Goal: Information Seeking & Learning: Learn about a topic

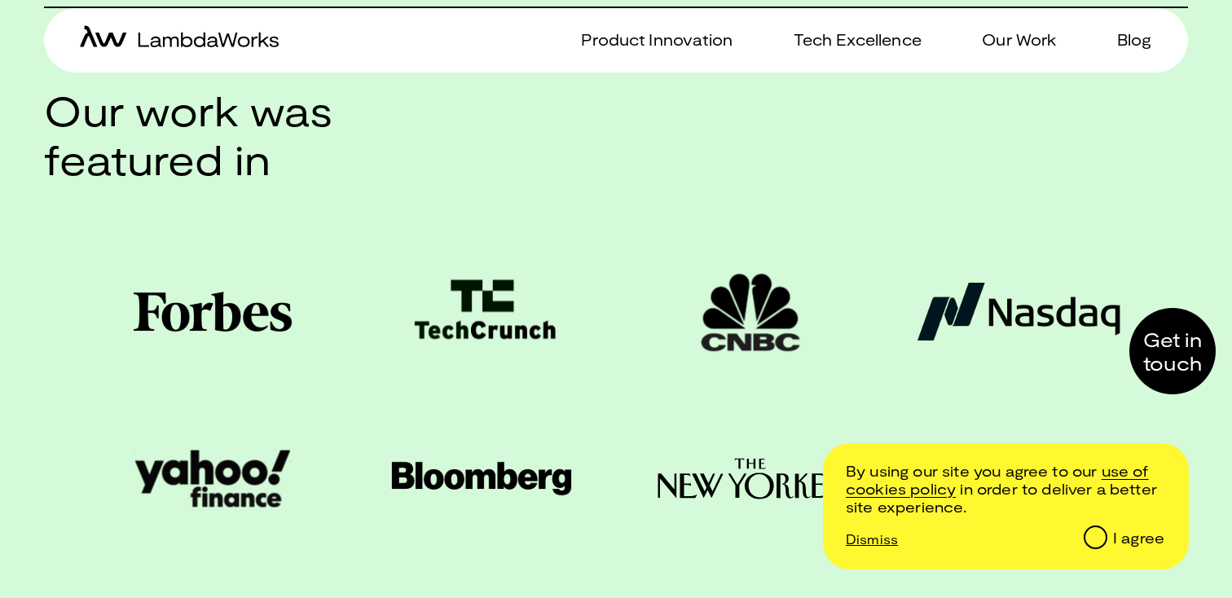
scroll to position [2022, 0]
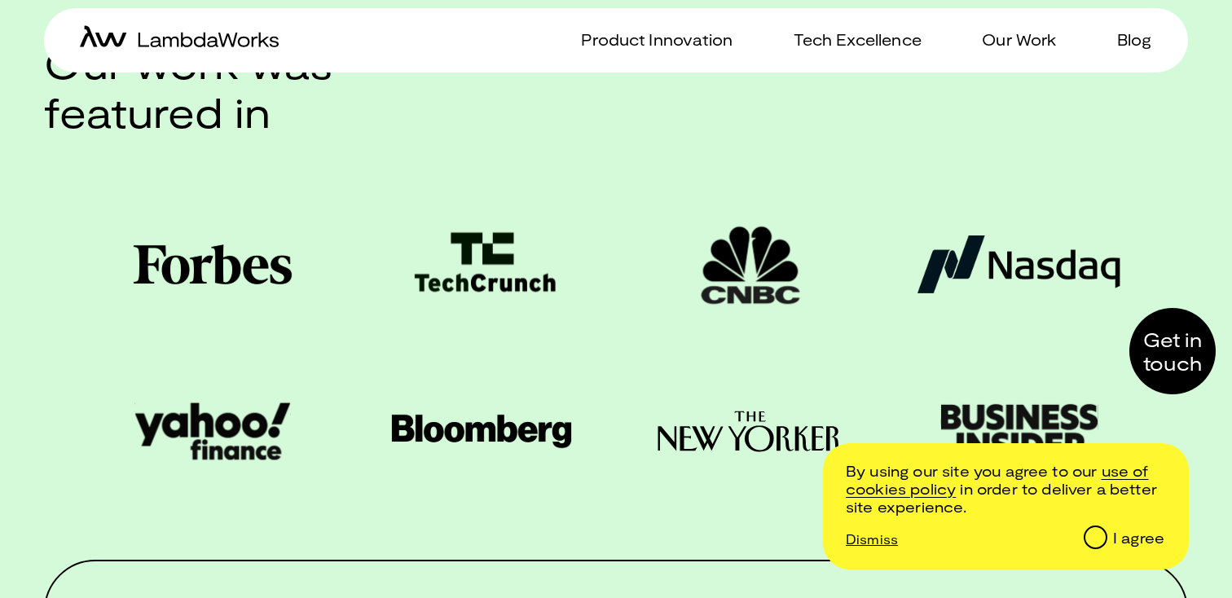
click at [877, 538] on p "Dismiss" at bounding box center [872, 538] width 52 height 15
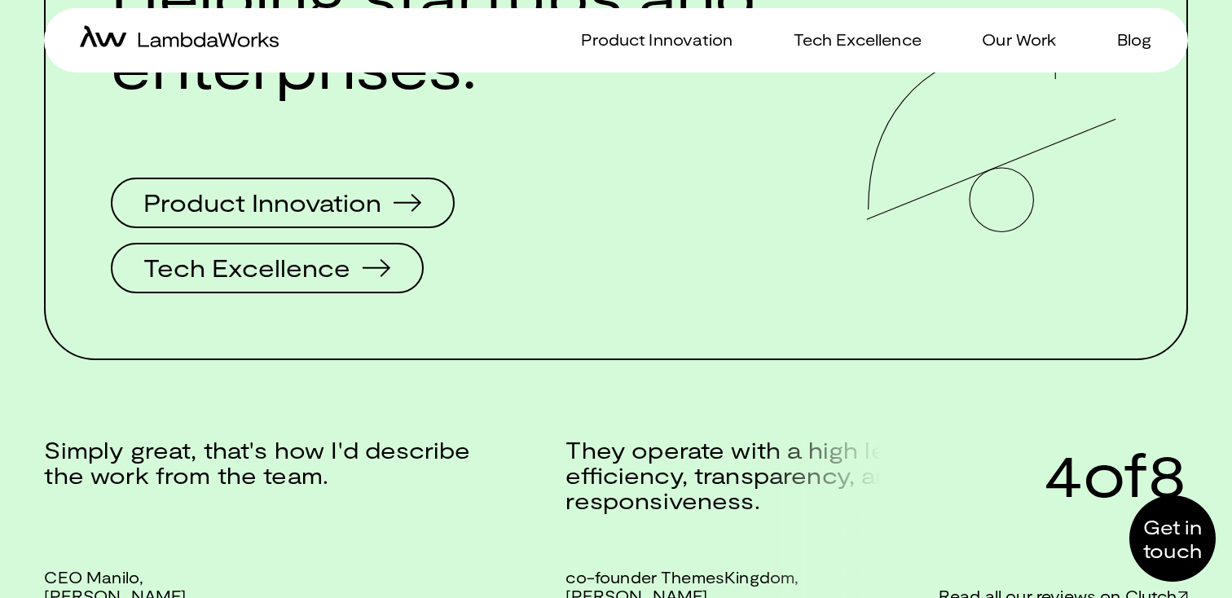
scroll to position [2580, 0]
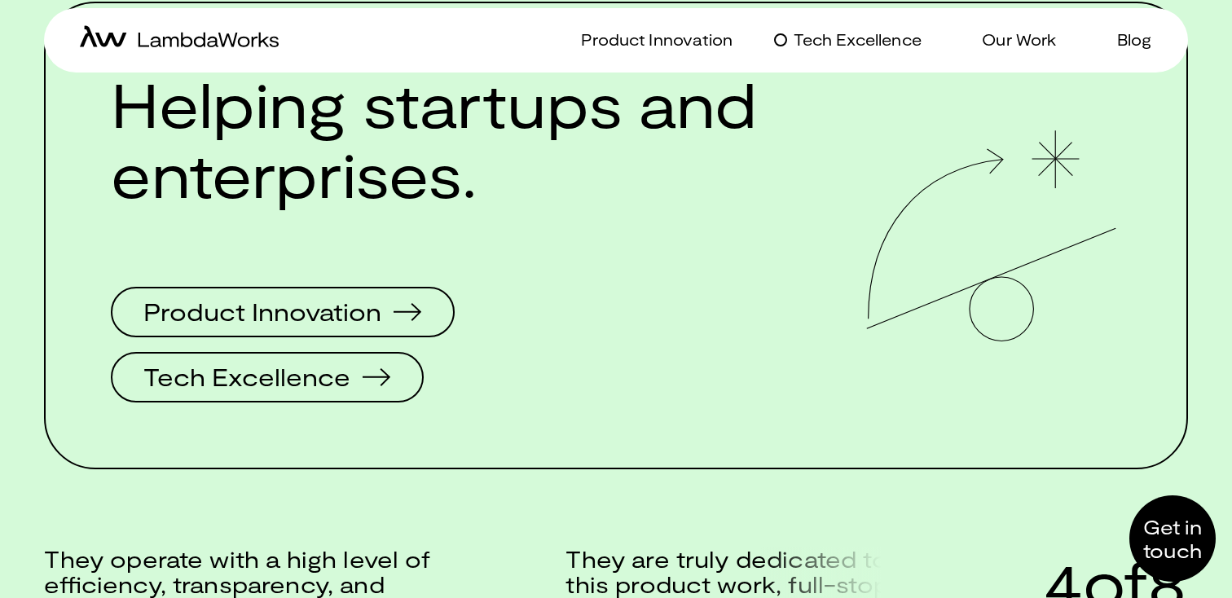
click at [876, 42] on p "Tech Excellence" at bounding box center [857, 40] width 128 height 24
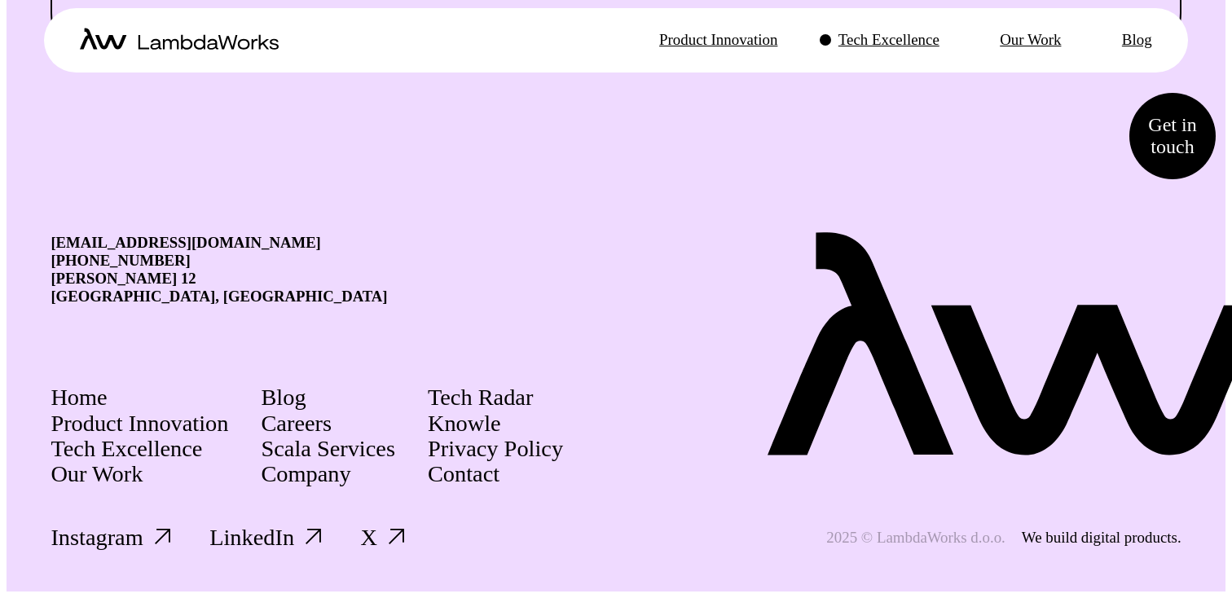
scroll to position [3272, 0]
click at [1000, 33] on p "Our Work" at bounding box center [1030, 39] width 61 height 19
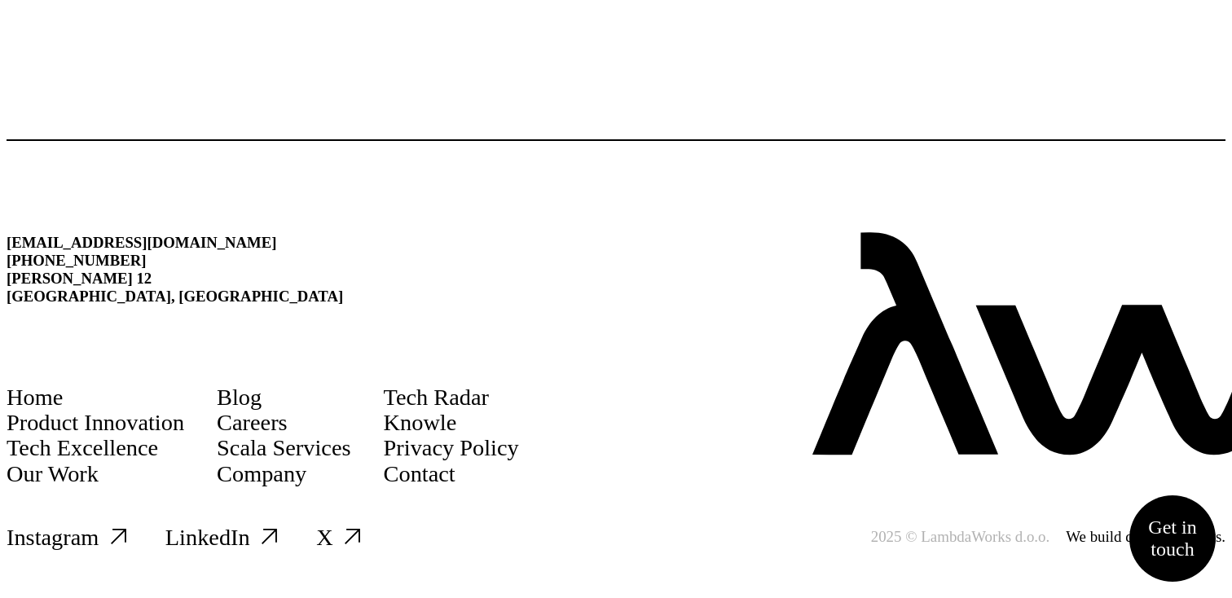
scroll to position [5866, 0]
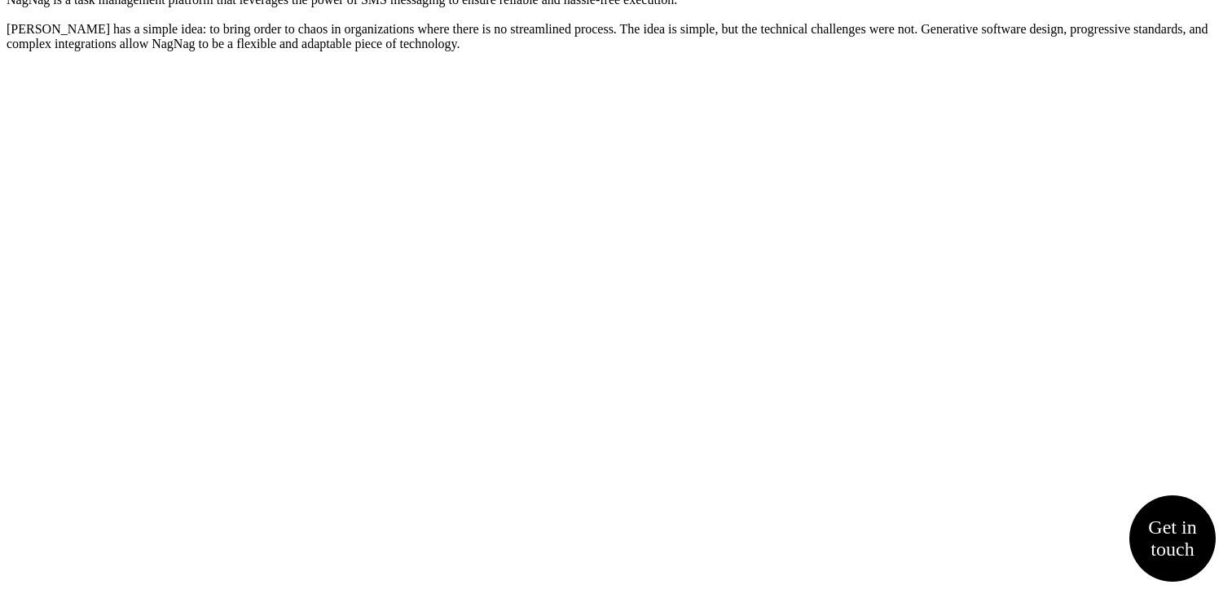
scroll to position [383, 0]
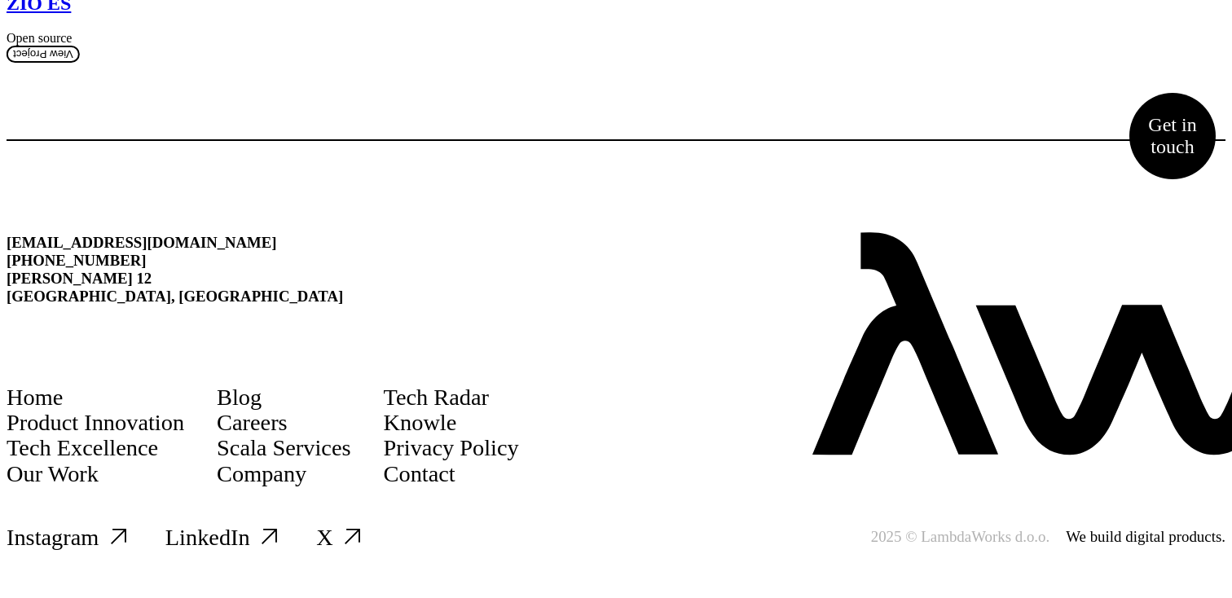
scroll to position [7688, 0]
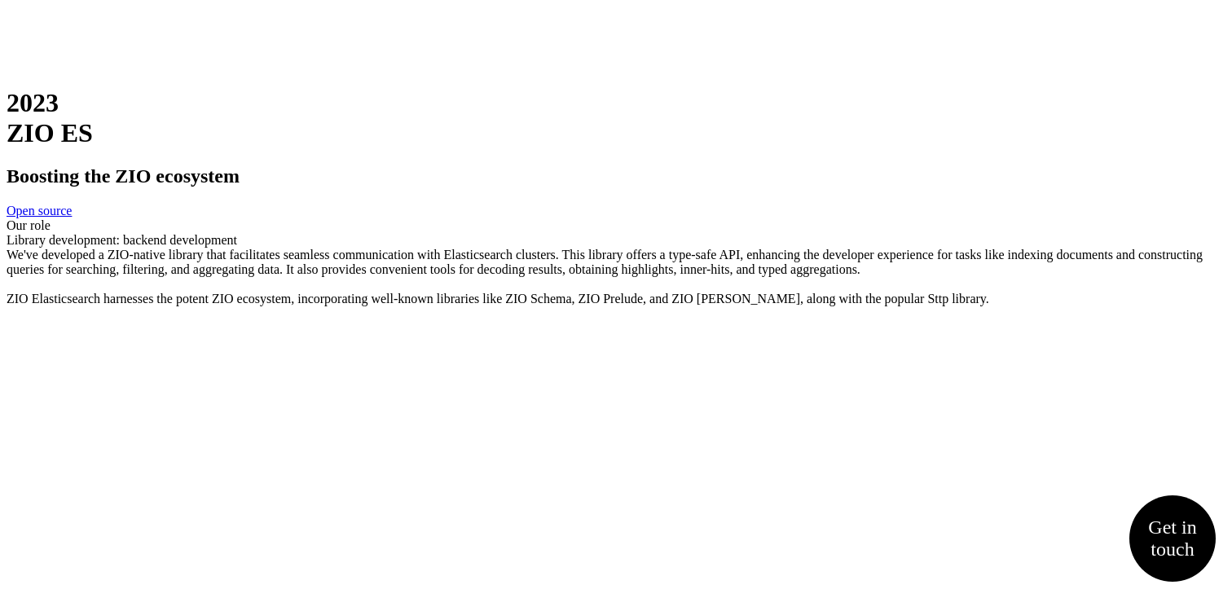
scroll to position [86, 0]
click at [72, 205] on link "Open source" at bounding box center [39, 211] width 65 height 14
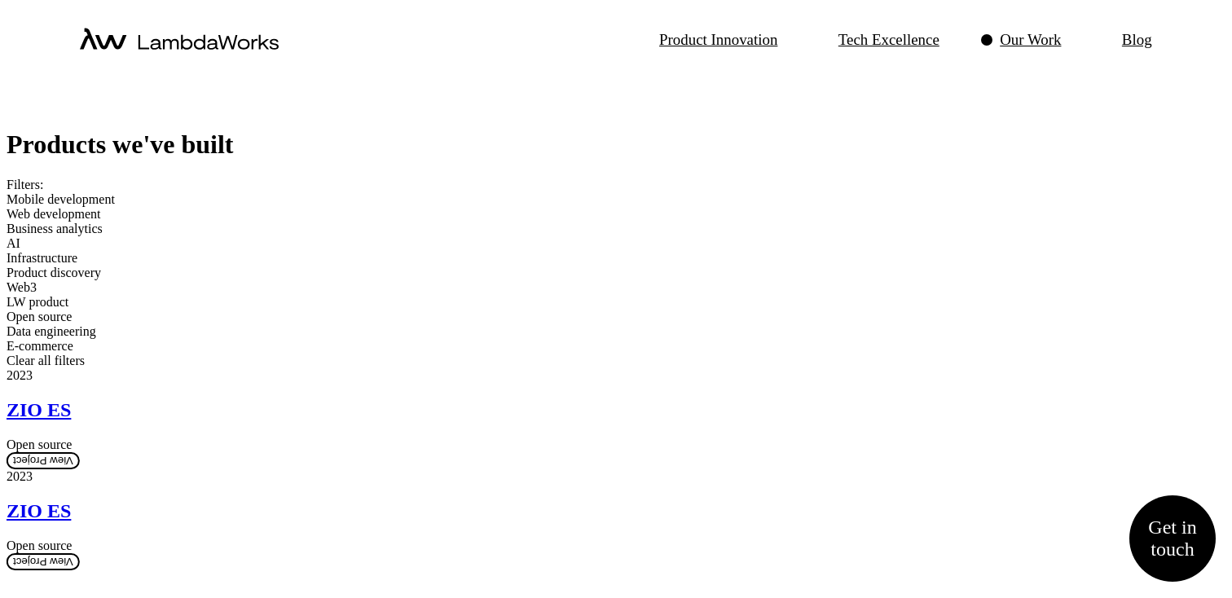
click at [72, 323] on span "Open source" at bounding box center [39, 317] width 65 height 14
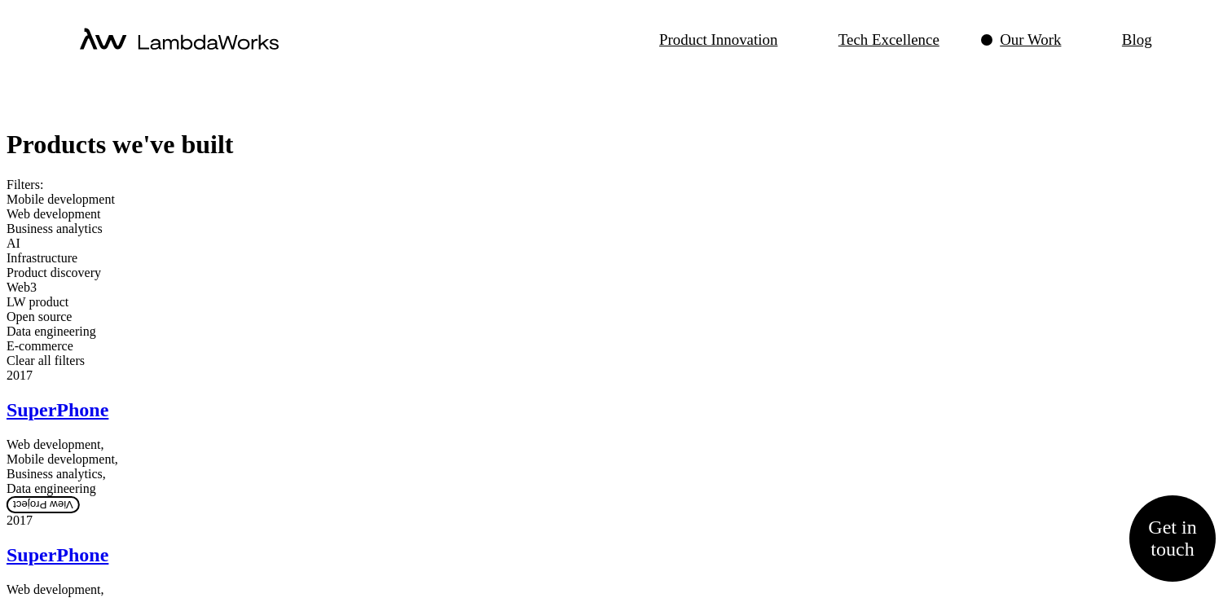
click at [827, 251] on div "AI" at bounding box center [616, 243] width 1219 height 15
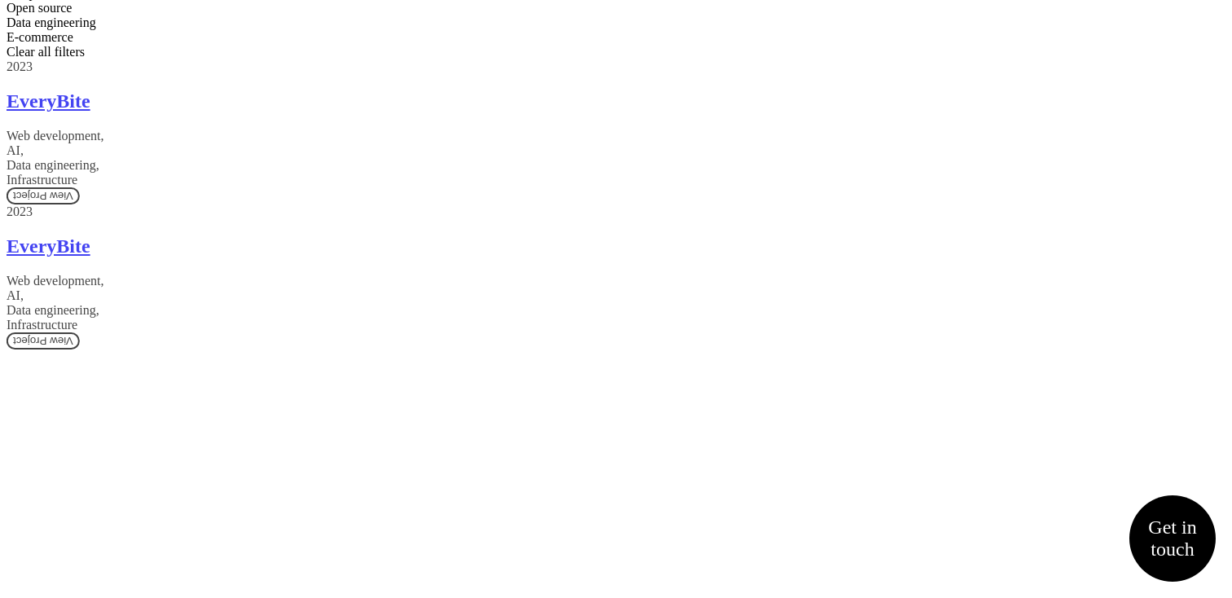
scroll to position [675, 0]
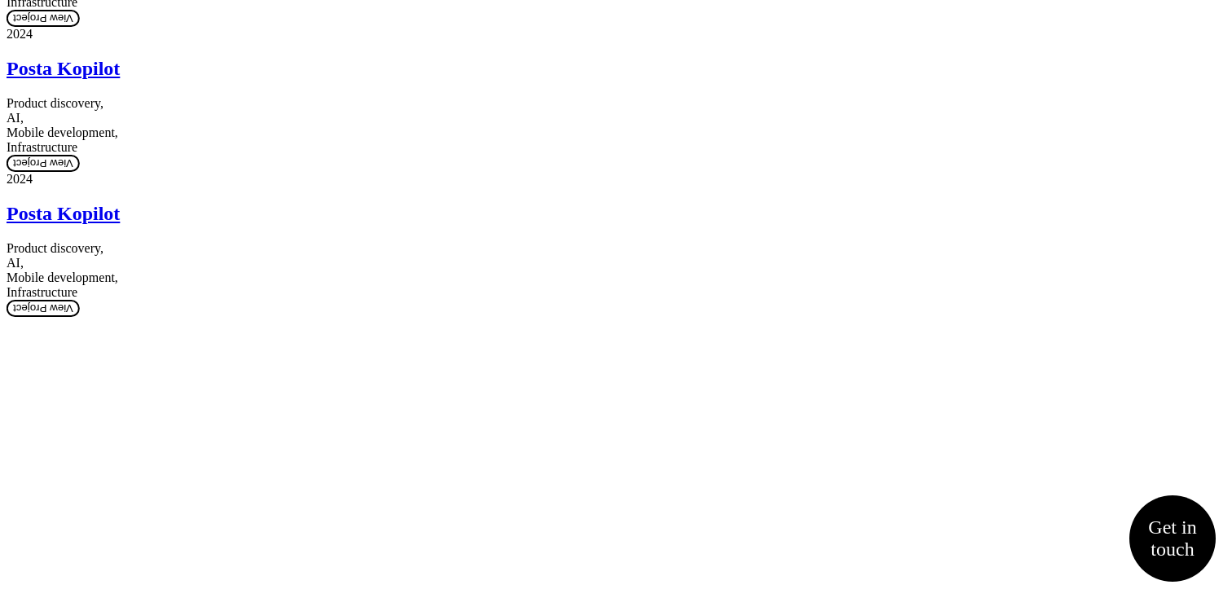
click at [120, 79] on link "Posta Kopilot" at bounding box center [63, 68] width 113 height 21
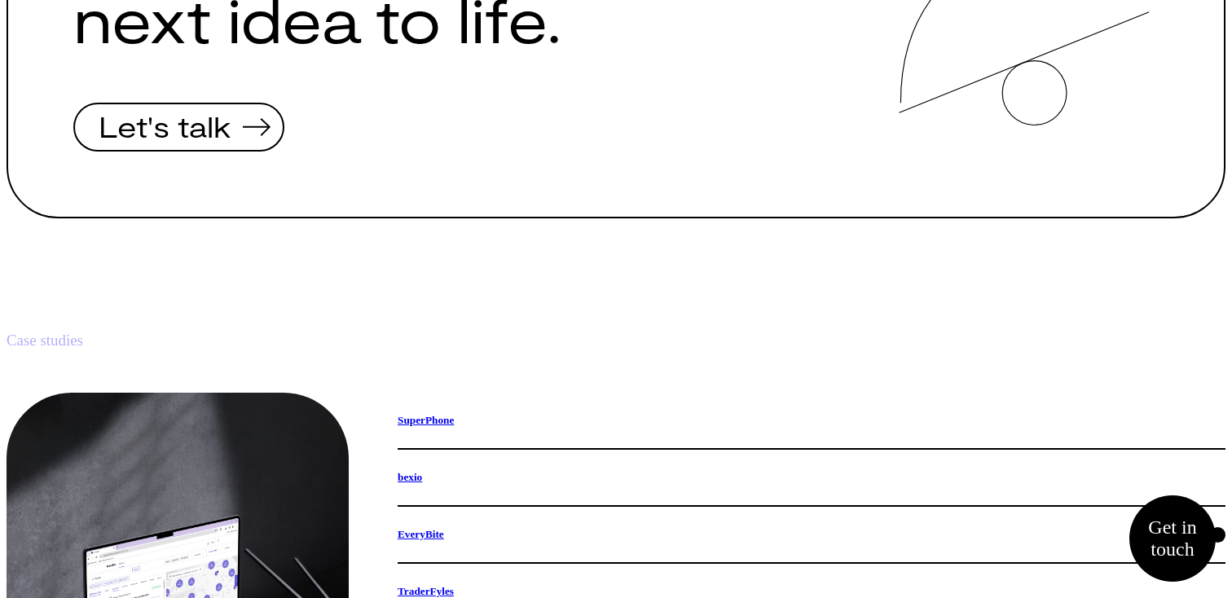
scroll to position [553, 0]
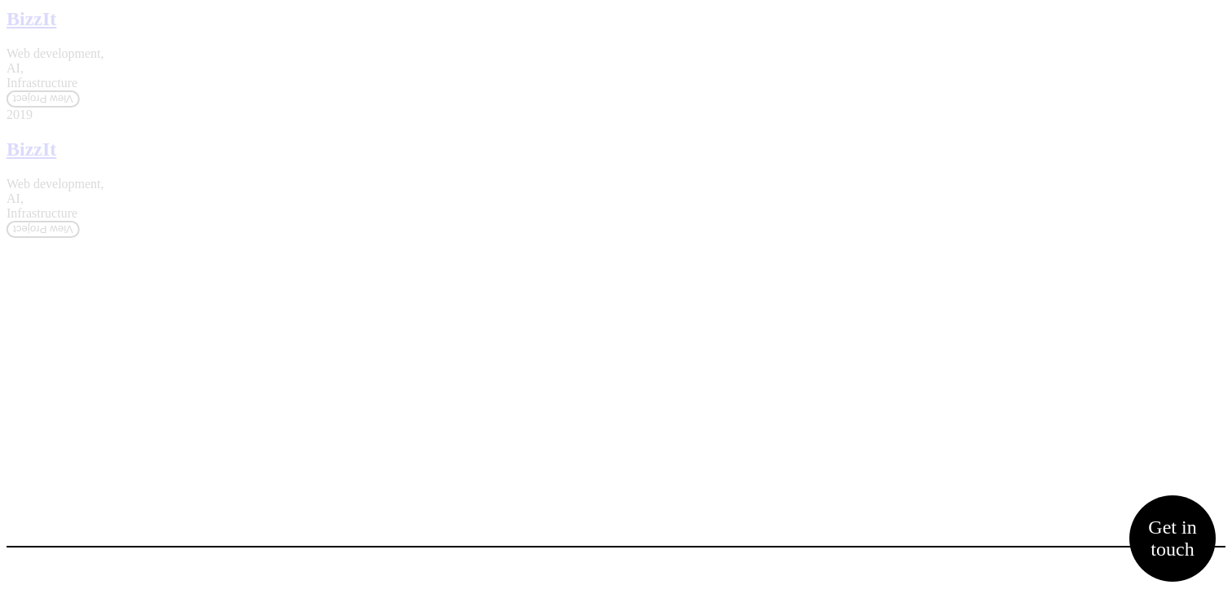
scroll to position [1393, 0]
